Goal: Task Accomplishment & Management: Manage account settings

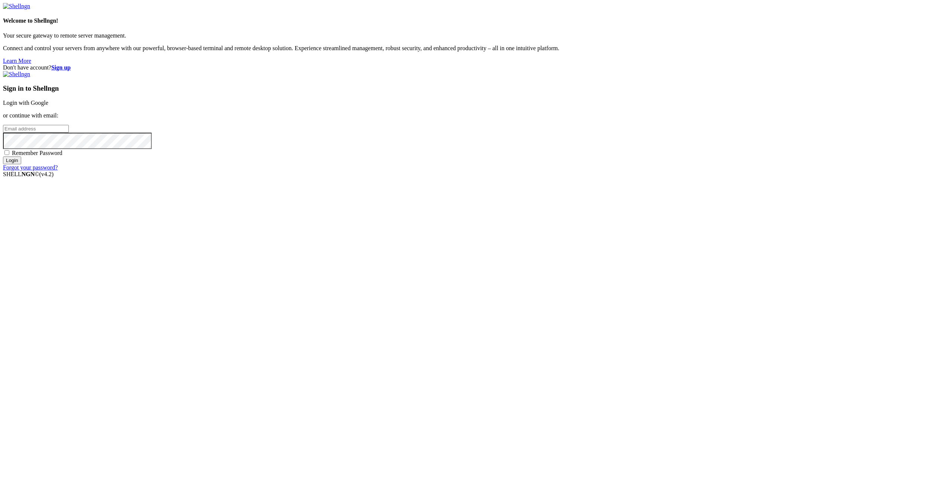
type input "[EMAIL_ADDRESS][DOMAIN_NAME]"
click at [21, 164] on input "Login" at bounding box center [12, 161] width 18 height 8
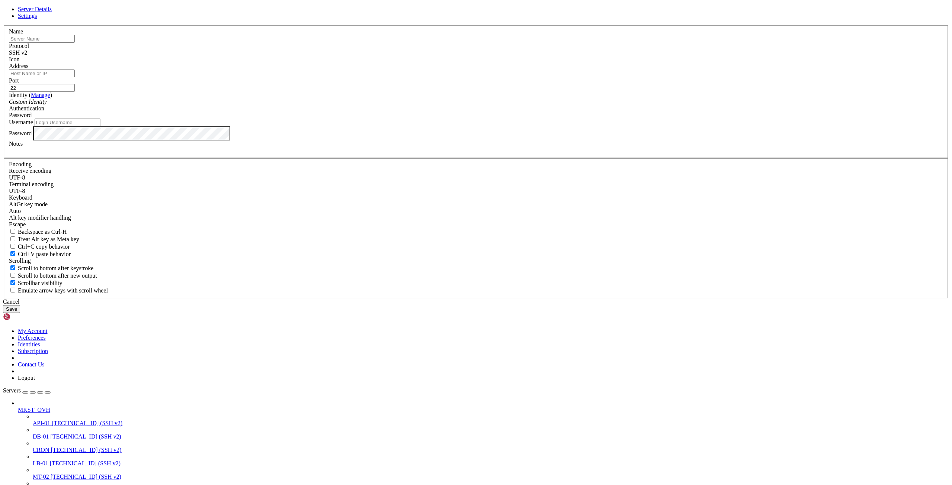
type input "[EMAIL_ADDRESS][DOMAIN_NAME]"
click at [403, 233] on div "Cancel" at bounding box center [476, 302] width 946 height 7
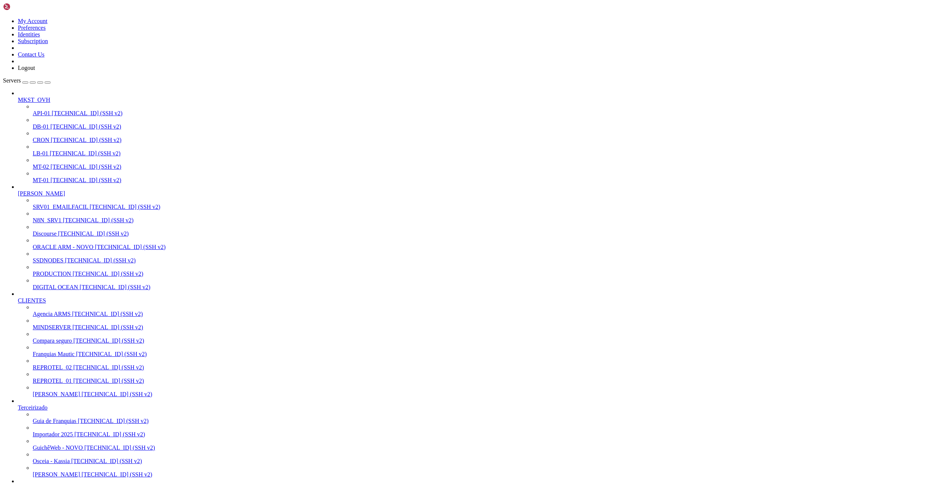
scroll to position [112, 0]
click at [46, 233] on span "[PERSON_NAME]" at bounding box center [56, 394] width 47 height 6
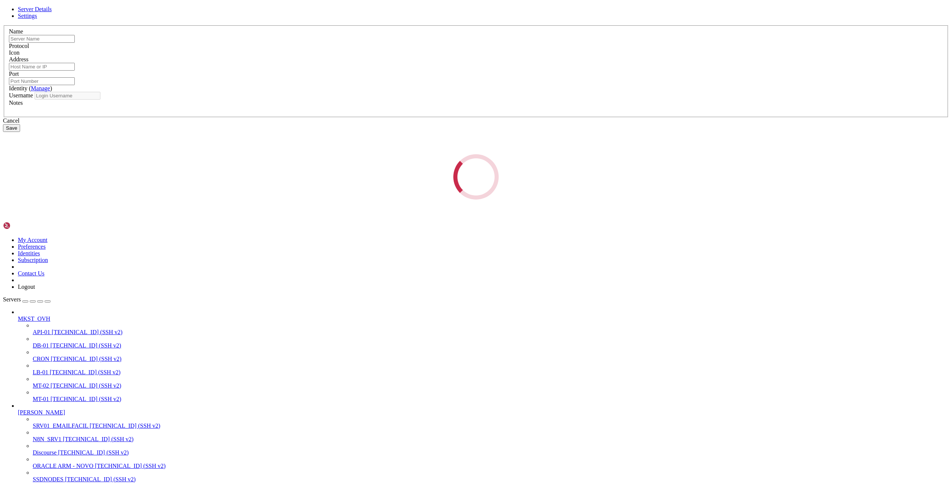
type input "[PERSON_NAME]"
type input "[TECHNICAL_ID]"
type input "22"
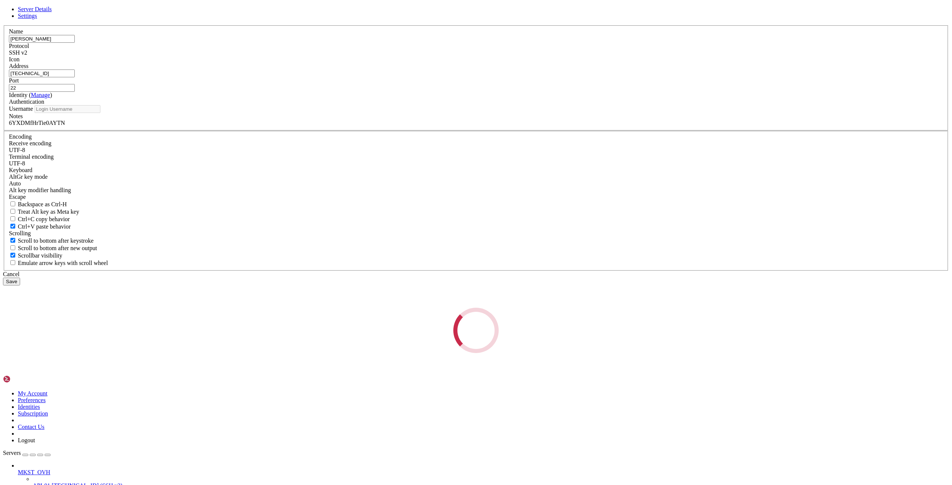
type input "root"
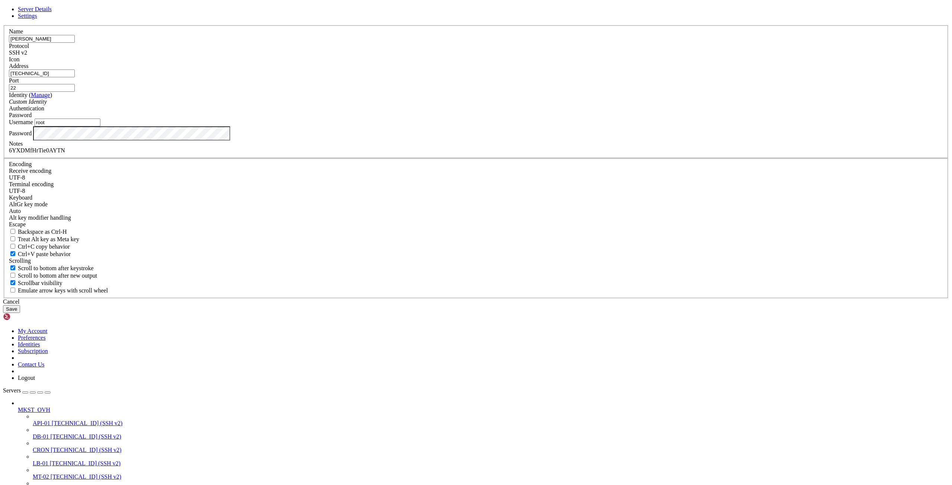
click at [75, 77] on input "[TECHNICAL_ID]" at bounding box center [42, 74] width 66 height 8
drag, startPoint x: 532, startPoint y: 343, endPoint x: 231, endPoint y: 81, distance: 398.9
click at [403, 233] on div "Cancel" at bounding box center [476, 302] width 946 height 7
